Goal: Transaction & Acquisition: Purchase product/service

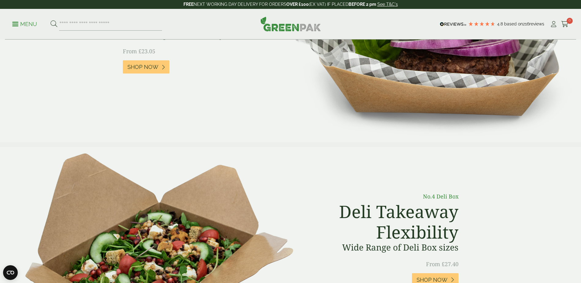
scroll to position [122, 0]
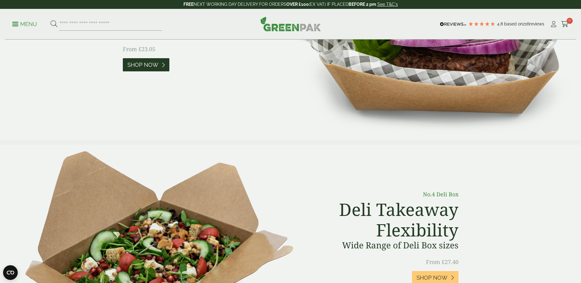
click at [144, 66] on span "Shop Now" at bounding box center [142, 65] width 31 height 7
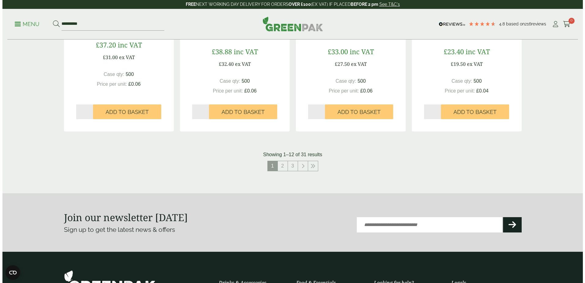
scroll to position [612, 0]
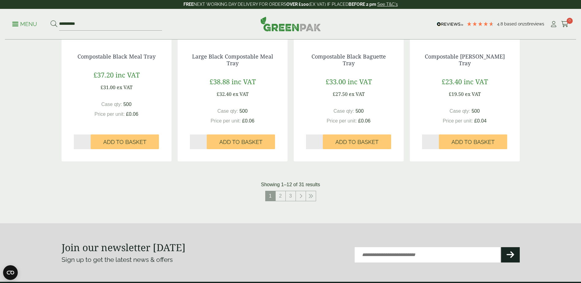
click at [14, 22] on link "Menu" at bounding box center [24, 24] width 25 height 6
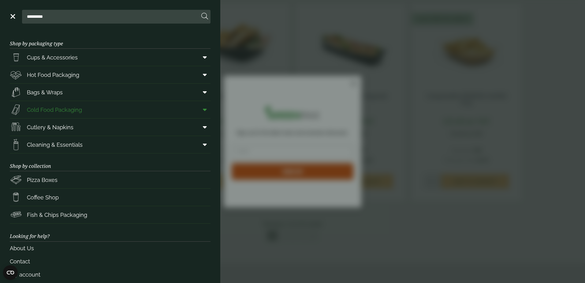
click at [203, 108] on icon at bounding box center [205, 110] width 4 height 6
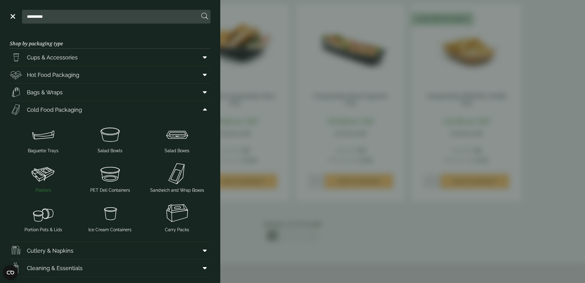
click at [42, 174] on img at bounding box center [43, 173] width 62 height 24
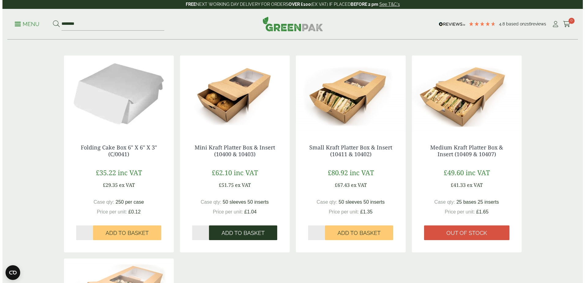
scroll to position [92, 0]
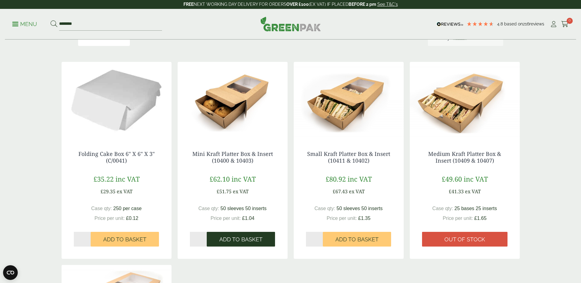
click at [229, 241] on span "Add to Basket" at bounding box center [240, 239] width 43 height 7
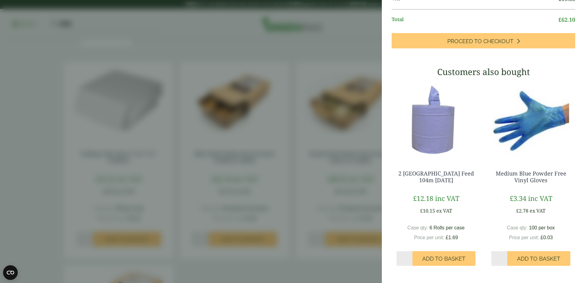
scroll to position [126, 0]
click at [8, 12] on aside "Mini Kraft Platter Box & Insert (10400 & 10403) - Full Case (GP5430052A/2B) - A…" at bounding box center [292, 141] width 585 height 283
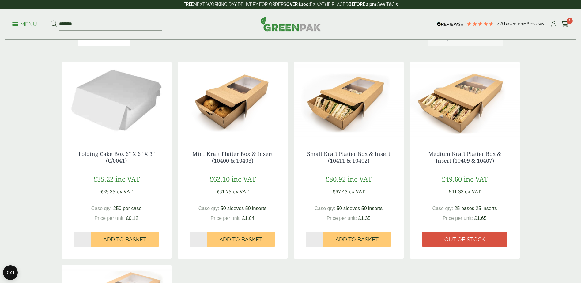
click at [17, 26] on link "Menu" at bounding box center [24, 24] width 25 height 6
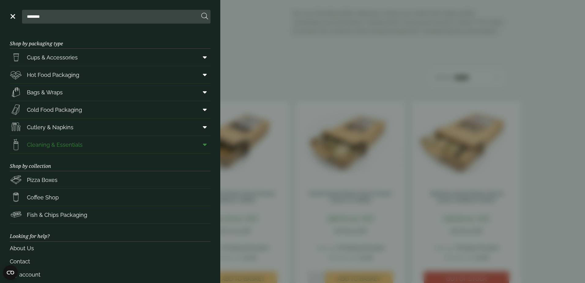
scroll to position [93, 0]
click at [203, 111] on icon at bounding box center [205, 110] width 4 height 6
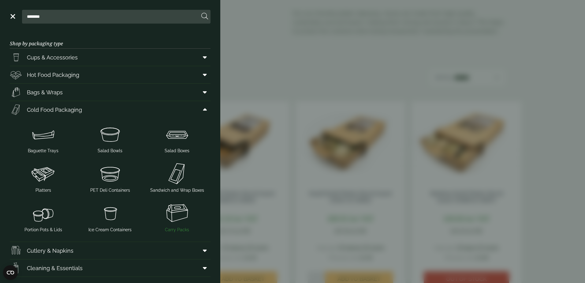
click at [170, 212] on img at bounding box center [177, 213] width 62 height 24
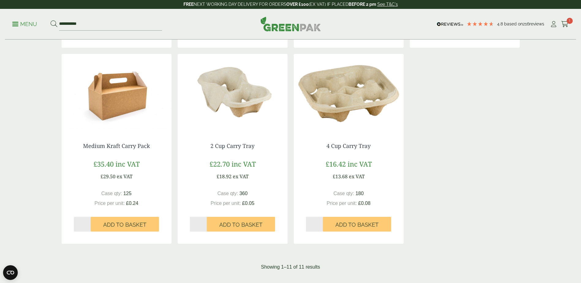
scroll to position [490, 0]
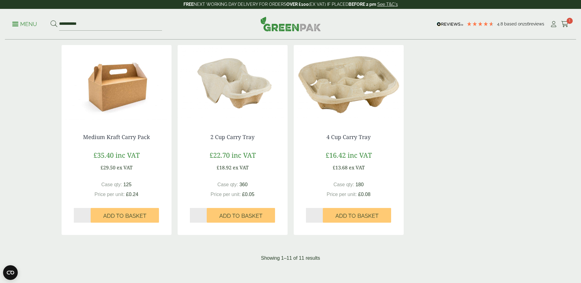
click at [112, 103] on img at bounding box center [117, 83] width 110 height 77
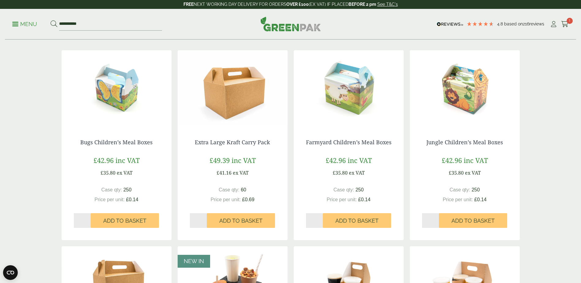
scroll to position [92, 0]
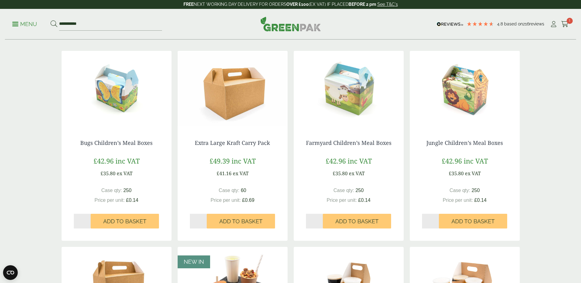
click at [227, 94] on img at bounding box center [233, 89] width 110 height 77
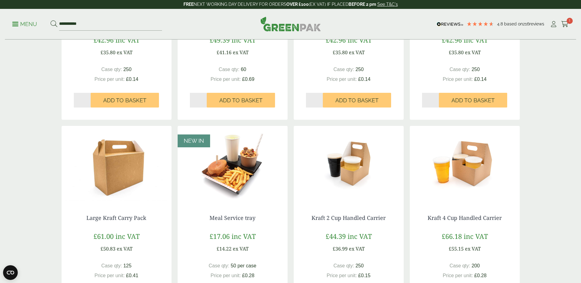
scroll to position [245, 0]
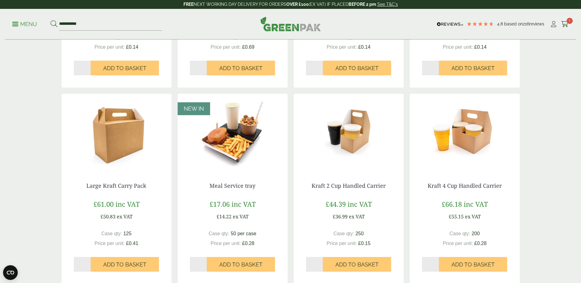
click at [112, 148] on img at bounding box center [117, 132] width 110 height 77
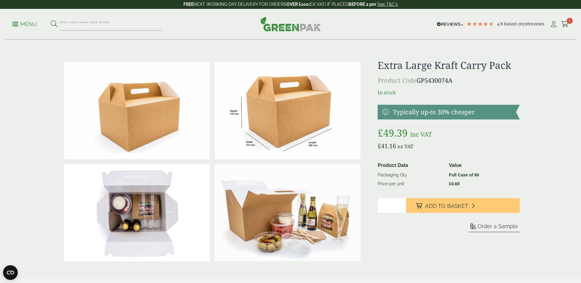
click at [483, 227] on span "Order a Sample" at bounding box center [497, 226] width 40 height 6
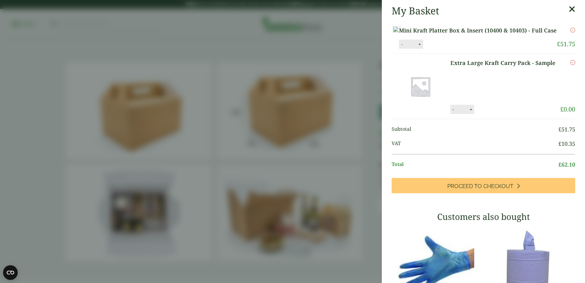
click at [196, 155] on aside "My Basket Mini Kraft Platter Box & Insert (10400 & 10403) - Full Case Mini Kraf…" at bounding box center [292, 141] width 585 height 283
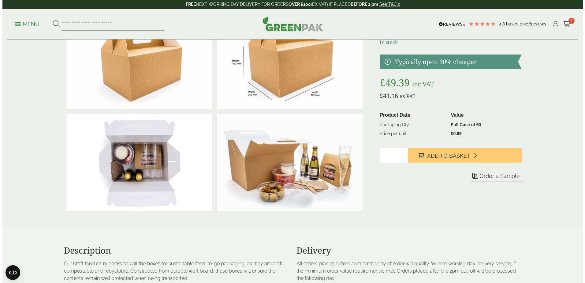
scroll to position [31, 0]
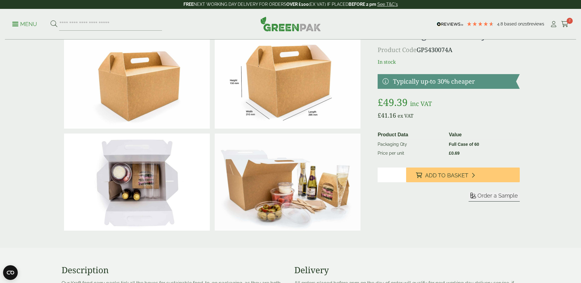
click at [13, 25] on p "Menu" at bounding box center [24, 24] width 25 height 7
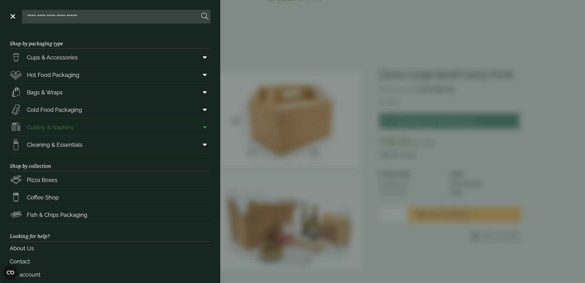
scroll to position [21, 0]
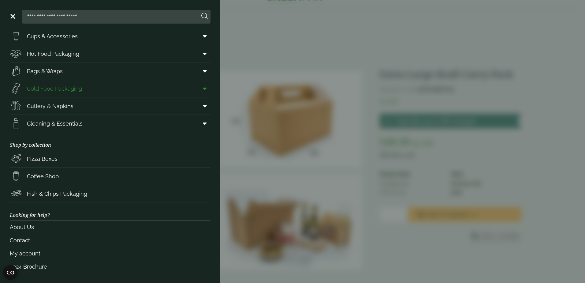
click at [203, 90] on icon at bounding box center [205, 88] width 4 height 6
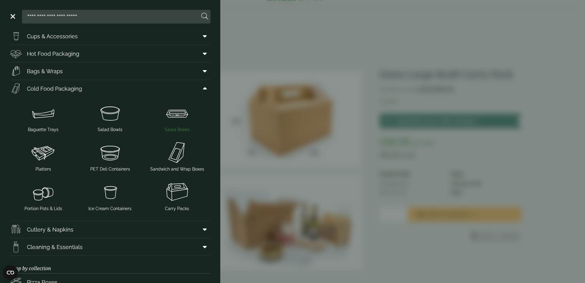
click at [177, 117] on img at bounding box center [177, 113] width 62 height 24
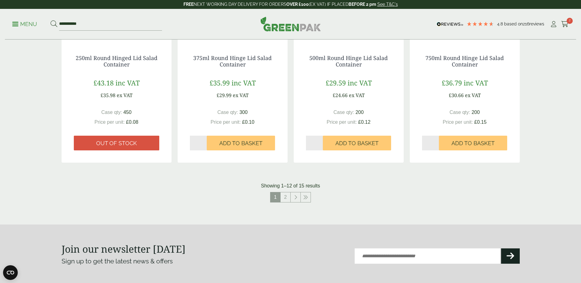
scroll to position [612, 0]
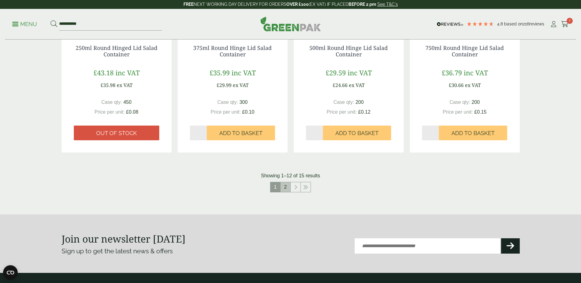
click at [285, 189] on link "2" at bounding box center [285, 187] width 10 height 10
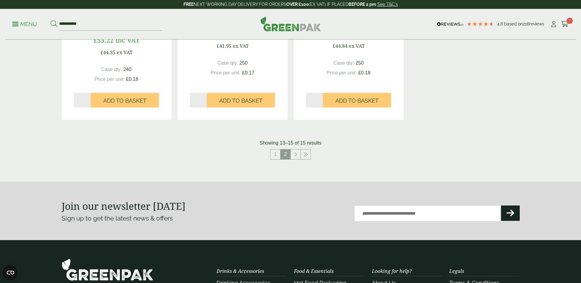
scroll to position [269, 0]
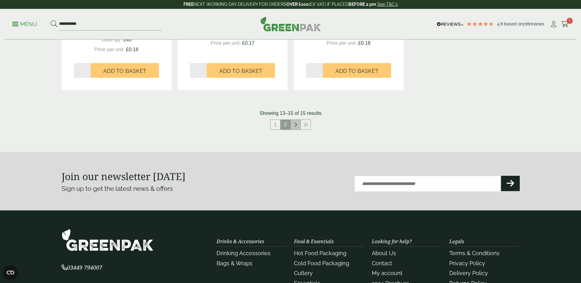
click at [297, 122] on link at bounding box center [296, 125] width 10 height 10
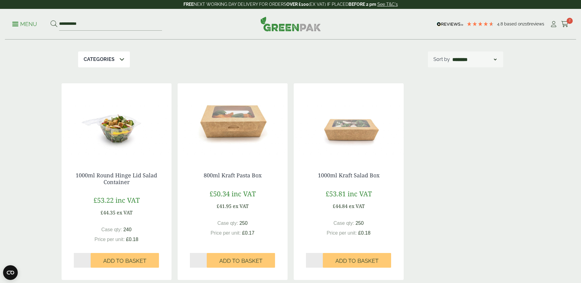
scroll to position [58, 0]
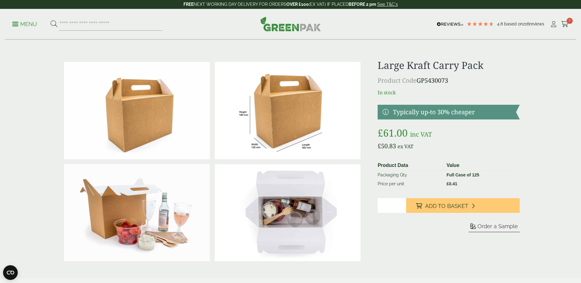
click at [503, 227] on span "Order a Sample" at bounding box center [497, 226] width 40 height 6
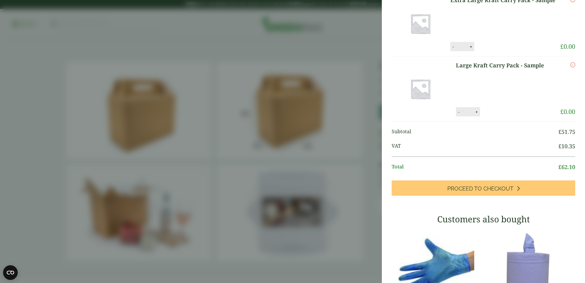
scroll to position [122, 0]
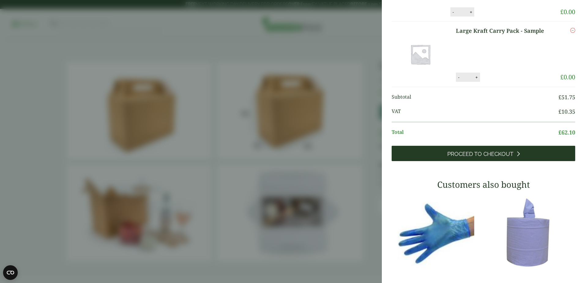
click at [475, 157] on span "Proceed to Checkout" at bounding box center [481, 154] width 66 height 7
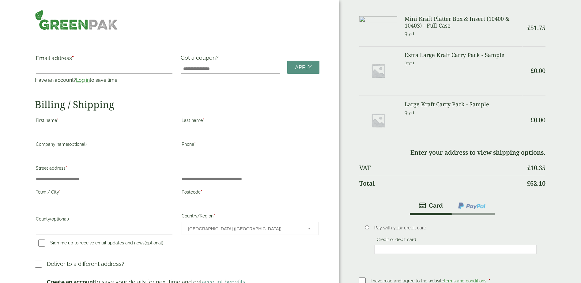
click at [84, 80] on link "Log in" at bounding box center [83, 80] width 14 height 6
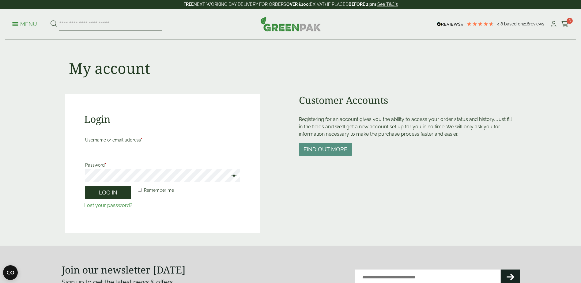
type input "**********"
click at [108, 191] on button "Log in" at bounding box center [108, 192] width 46 height 13
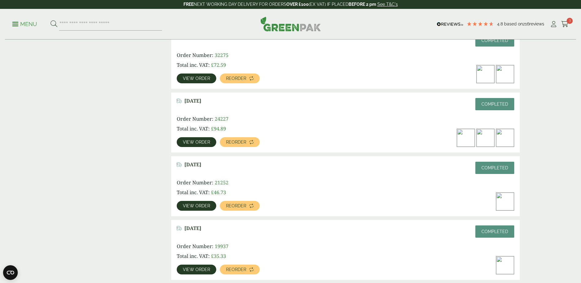
scroll to position [245, 0]
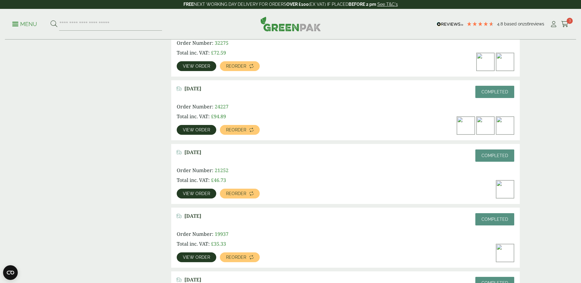
click at [195, 257] on span "View order" at bounding box center [196, 257] width 27 height 4
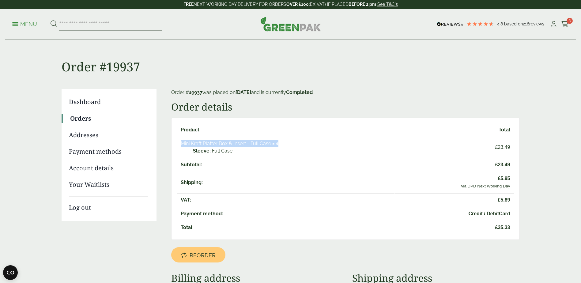
drag, startPoint x: 177, startPoint y: 143, endPoint x: 283, endPoint y: 145, distance: 106.9
click at [283, 145] on td "Mini Kraft Platter Box & Insert - Full Case × 1 Sleeve: Full Case" at bounding box center [285, 147] width 217 height 21
copy td "Mini Kraft Platter Box & Insert - Full Case × 1"
click at [16, 24] on span at bounding box center [15, 24] width 6 height 1
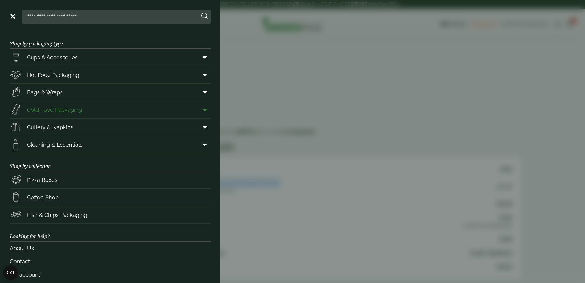
click at [199, 109] on span at bounding box center [204, 110] width 14 height 12
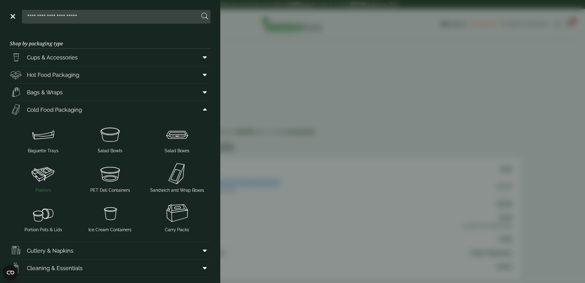
click at [41, 172] on img at bounding box center [43, 173] width 62 height 24
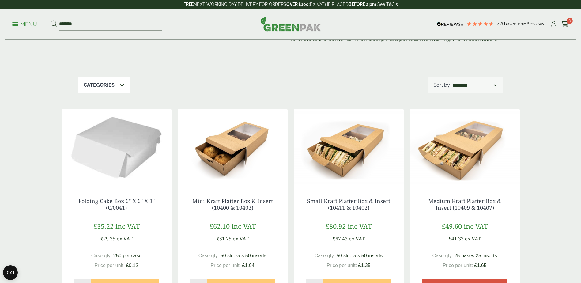
scroll to position [61, 0]
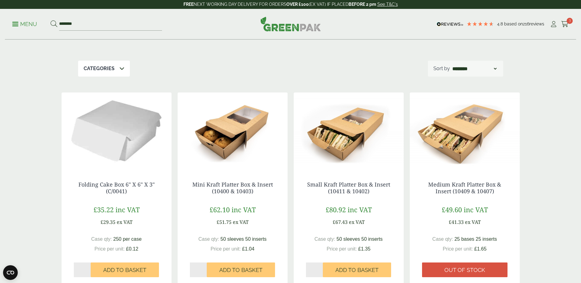
click at [219, 145] on img at bounding box center [233, 130] width 110 height 77
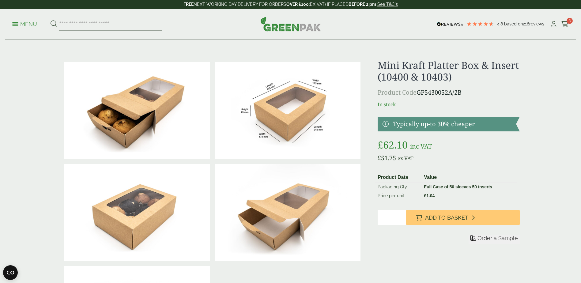
click at [292, 96] on img at bounding box center [288, 110] width 146 height 97
